Goal: Task Accomplishment & Management: Manage account settings

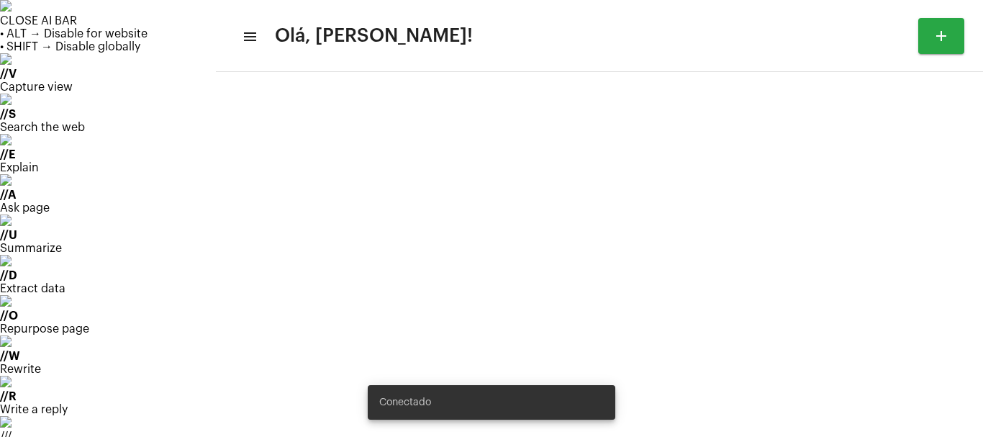
type input "[URL][DOMAIN_NAME][PERSON_NAME]"
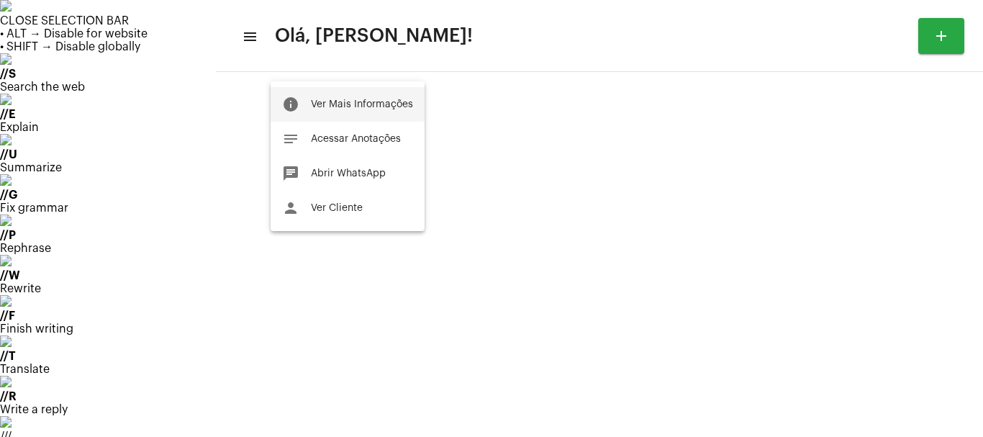
click at [342, 102] on span "Ver Mais Informações" at bounding box center [362, 104] width 102 height 10
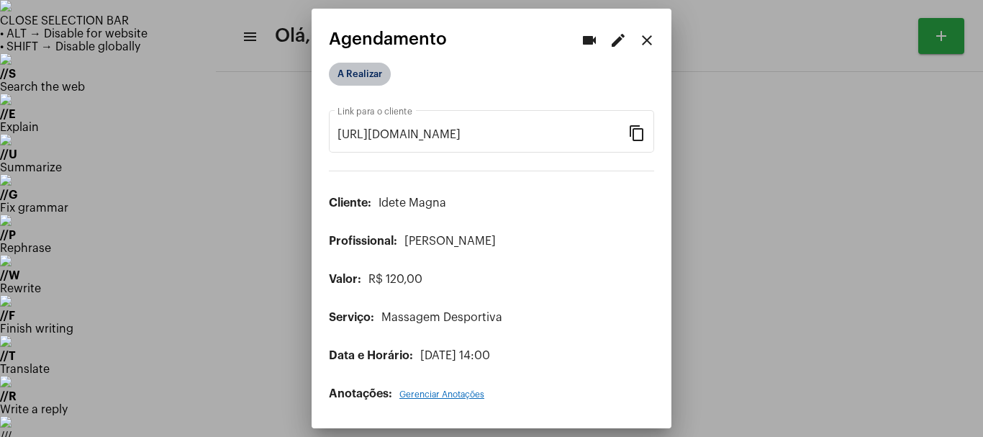
click at [364, 69] on mat-chip "A Realizar" at bounding box center [360, 74] width 62 height 23
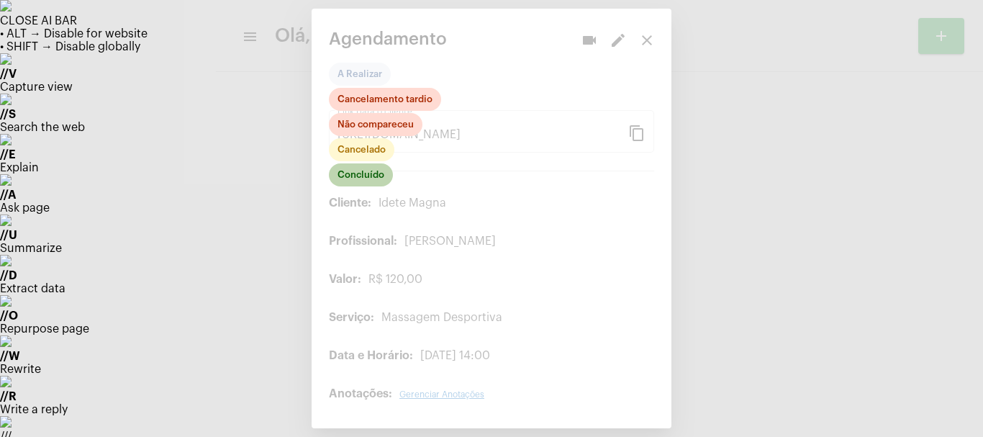
click at [372, 175] on mat-chip "Concluído" at bounding box center [361, 174] width 64 height 23
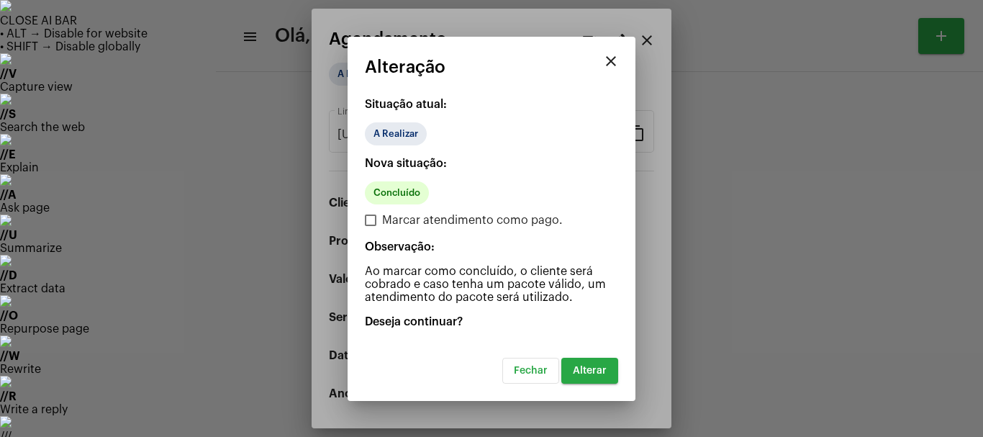
click at [598, 376] on button "Alterar" at bounding box center [589, 371] width 57 height 26
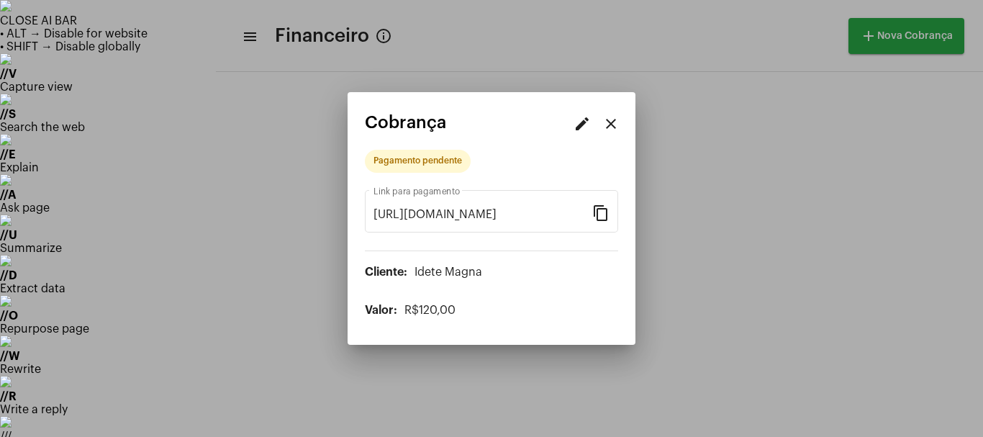
click at [569, 108] on mat-dialog-container "edit close Cobrança Pagamento pendente [URL][DOMAIN_NAME] Link para pagamento c…" at bounding box center [492, 218] width 288 height 253
click at [583, 119] on mat-icon "edit" at bounding box center [582, 123] width 17 height 17
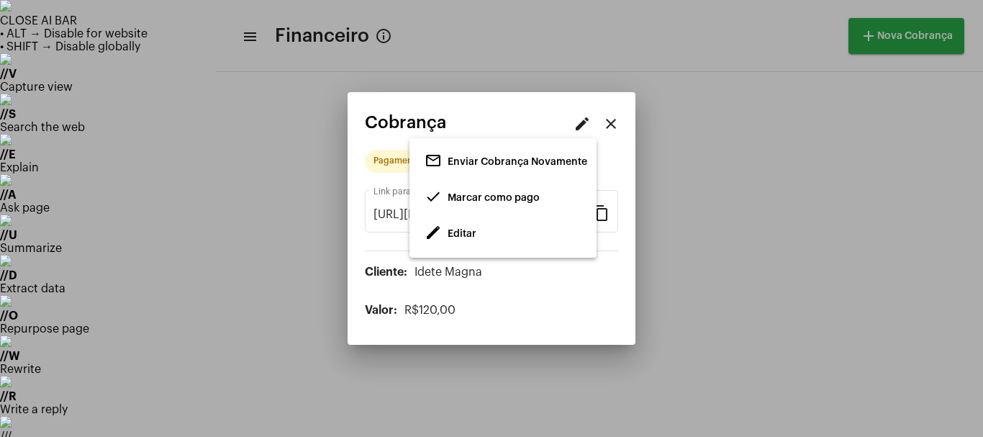
click at [460, 237] on span "Editar" at bounding box center [462, 234] width 29 height 10
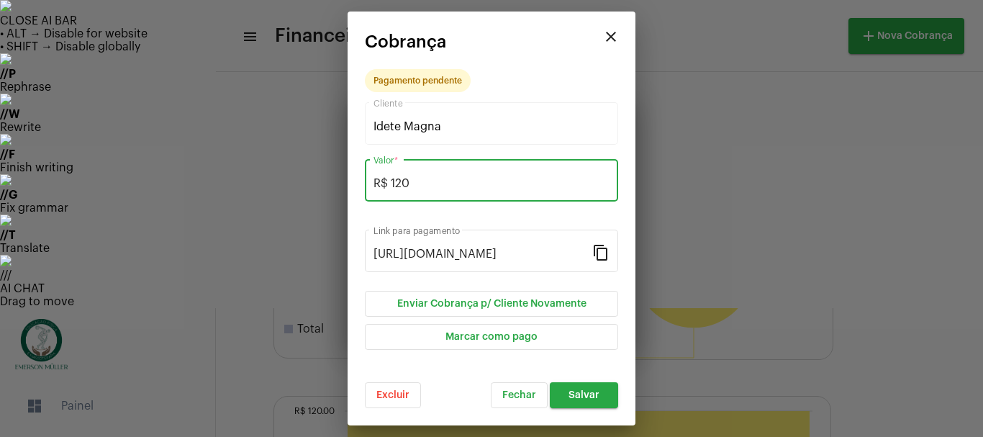
click at [432, 187] on input "R$ 120" at bounding box center [492, 183] width 236 height 13
type input "R$ 110"
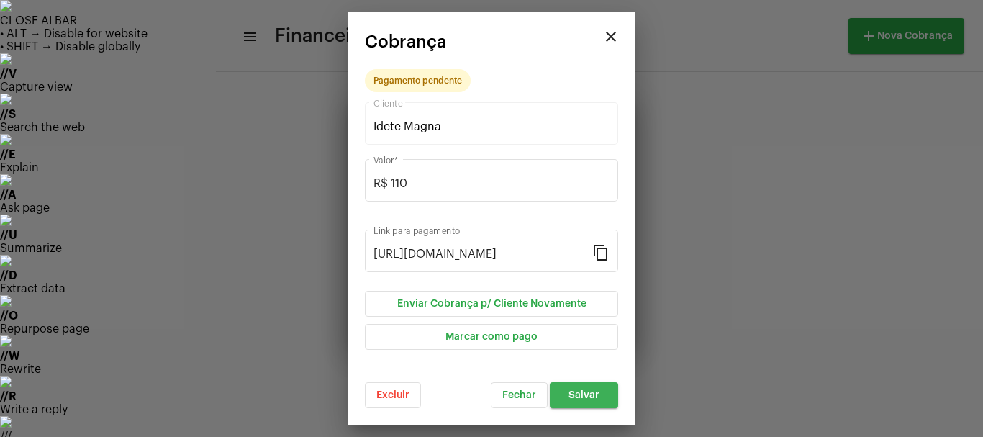
click at [590, 393] on span "Salvar" at bounding box center [584, 395] width 31 height 10
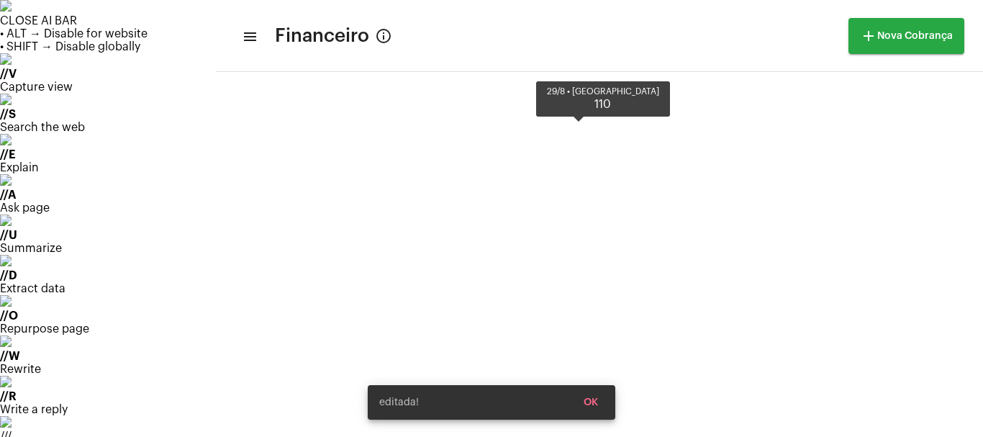
scroll to position [369, 0]
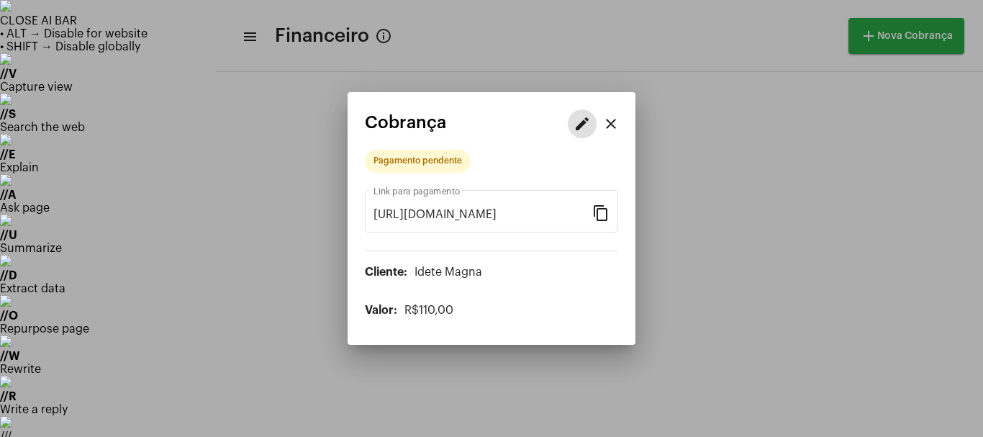
click at [587, 124] on mat-icon "edit" at bounding box center [582, 123] width 17 height 17
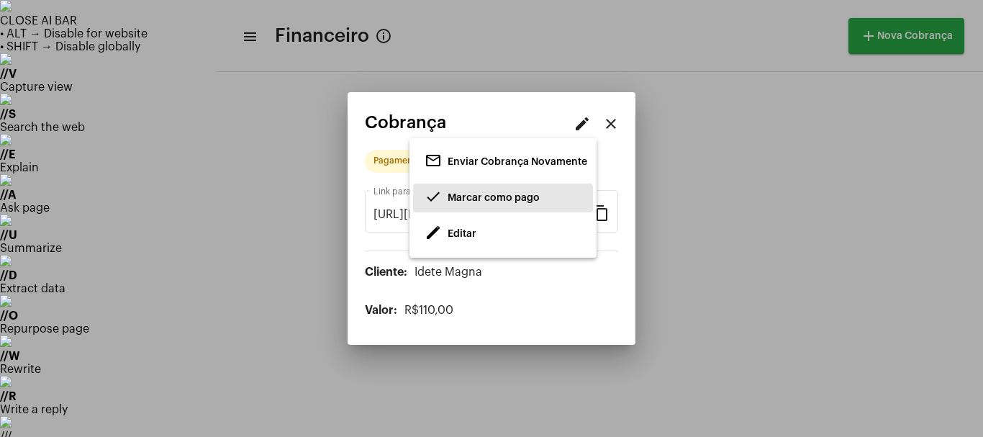
click at [464, 198] on span "Marcar como pago" at bounding box center [494, 198] width 92 height 10
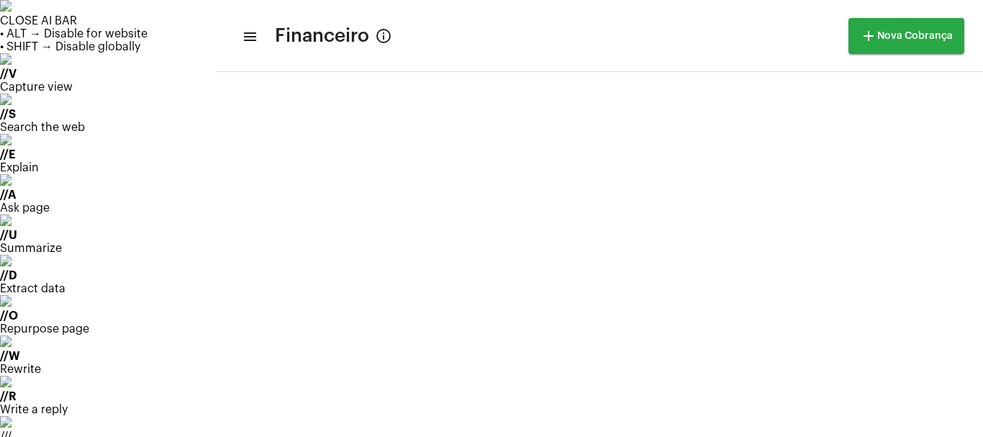
scroll to position [369, 0]
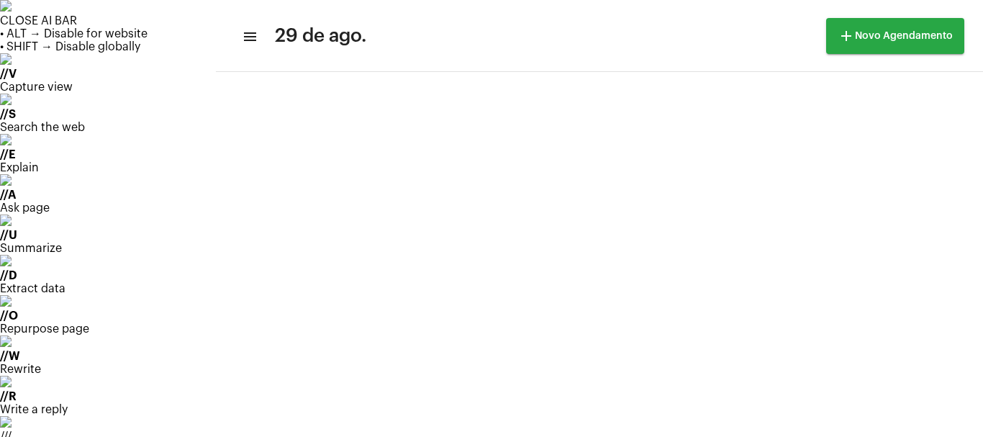
scroll to position [752, 0]
